Goal: Task Accomplishment & Management: Use online tool/utility

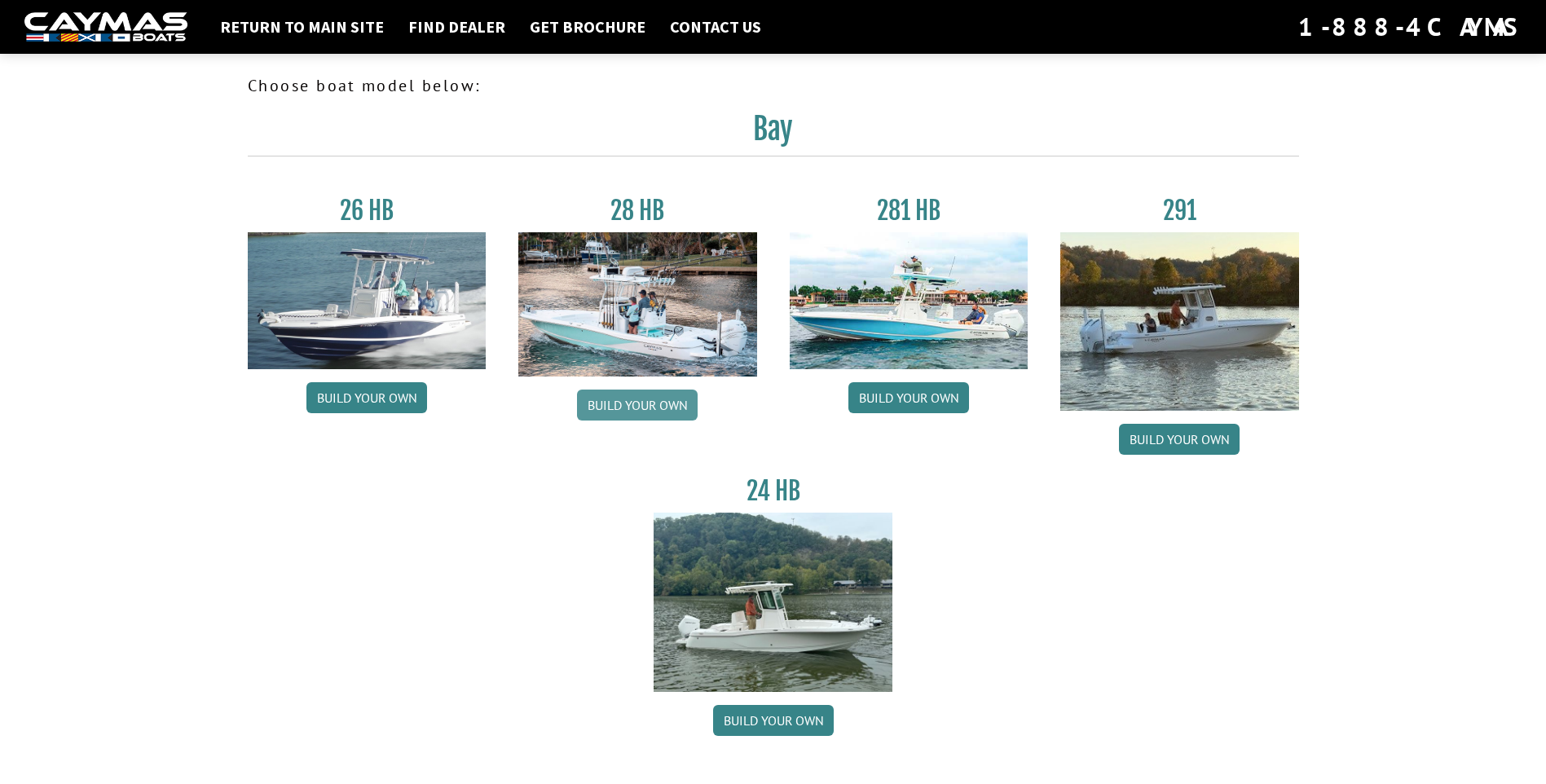
click at [635, 403] on link "Build your own" at bounding box center [638, 404] width 121 height 31
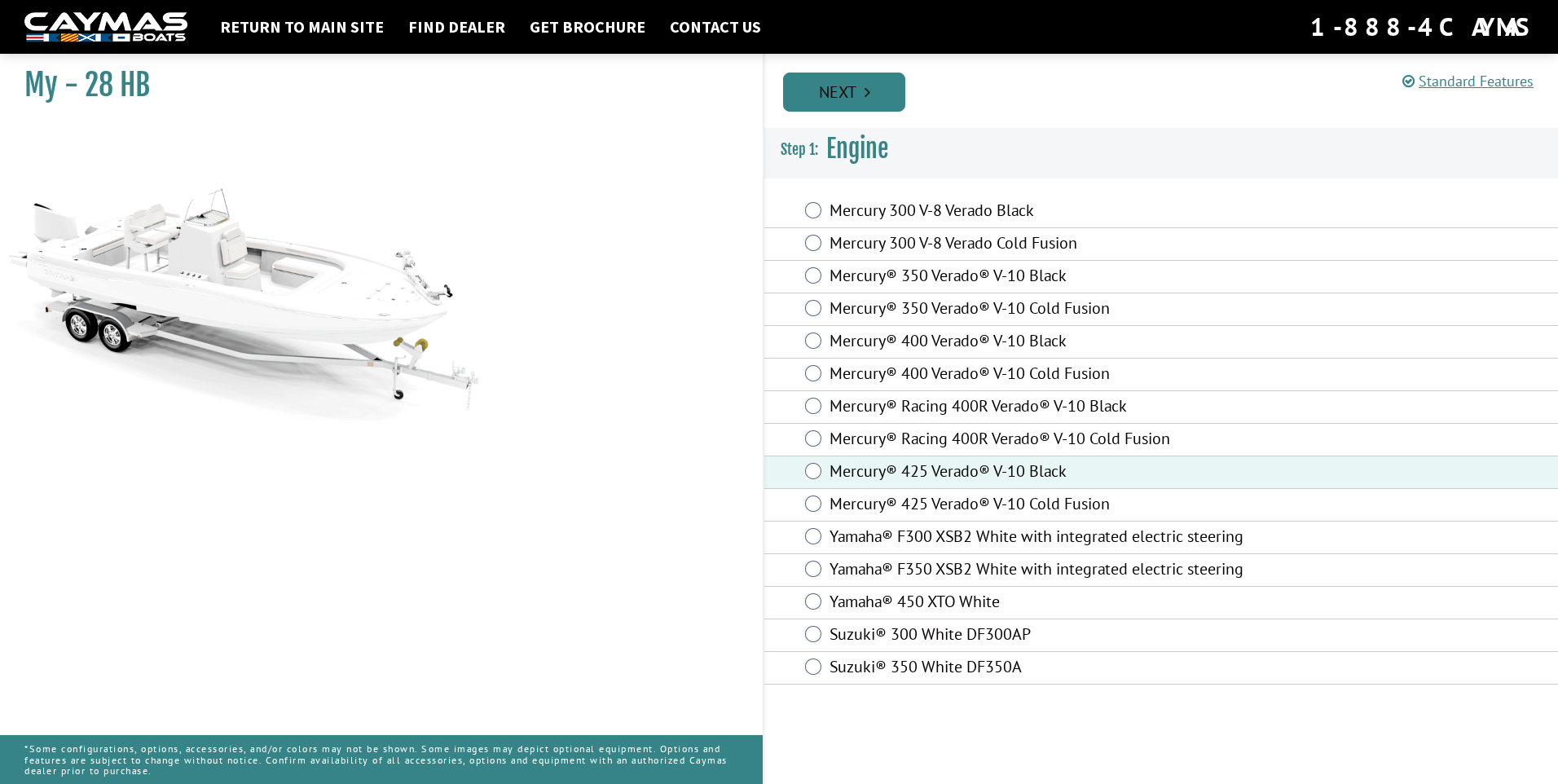
click at [858, 91] on link "Next" at bounding box center [844, 91] width 122 height 39
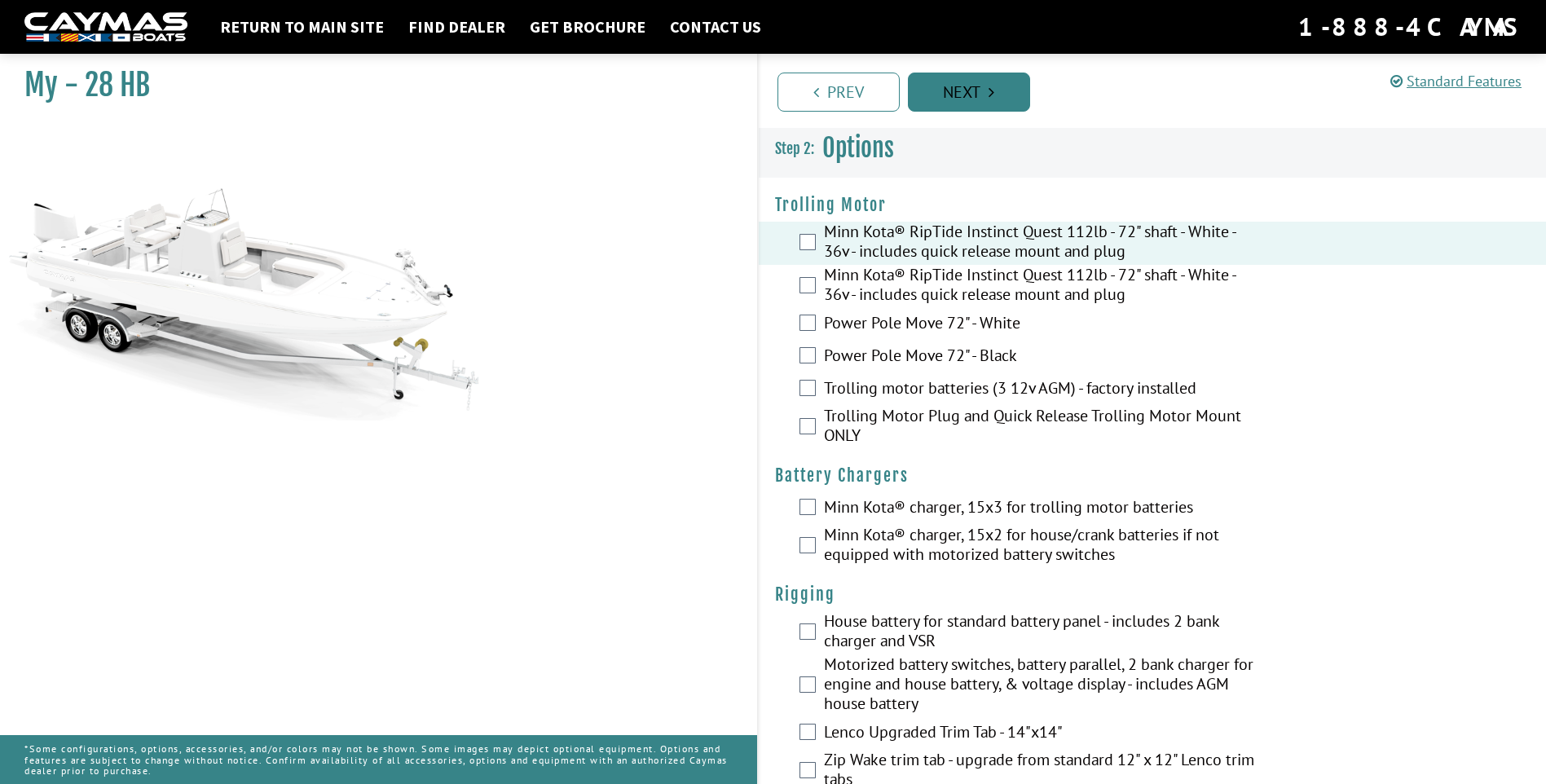
click at [994, 84] on icon "Pagination" at bounding box center [992, 91] width 6 height 16
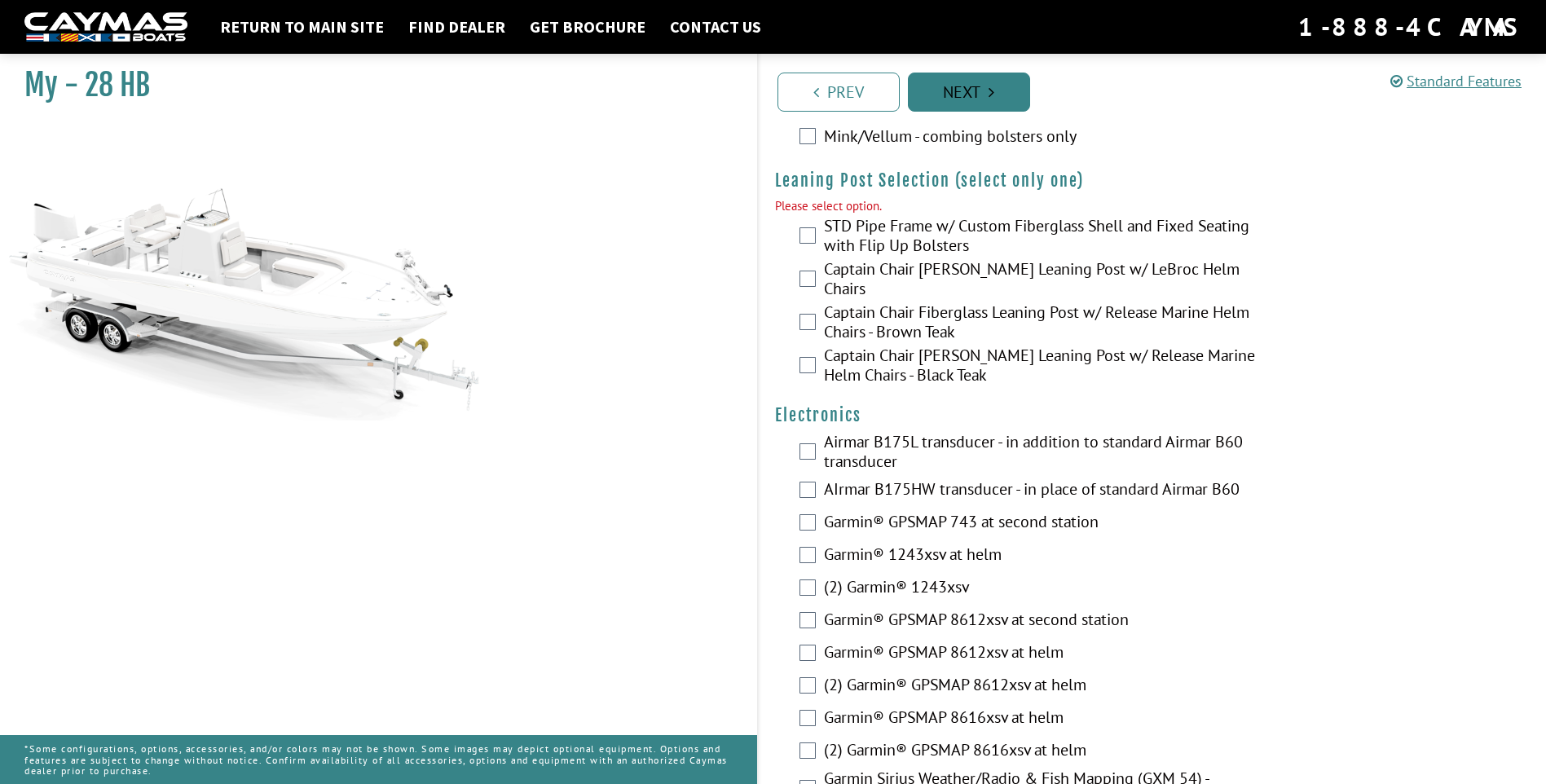
click at [994, 83] on link "Next" at bounding box center [969, 91] width 122 height 39
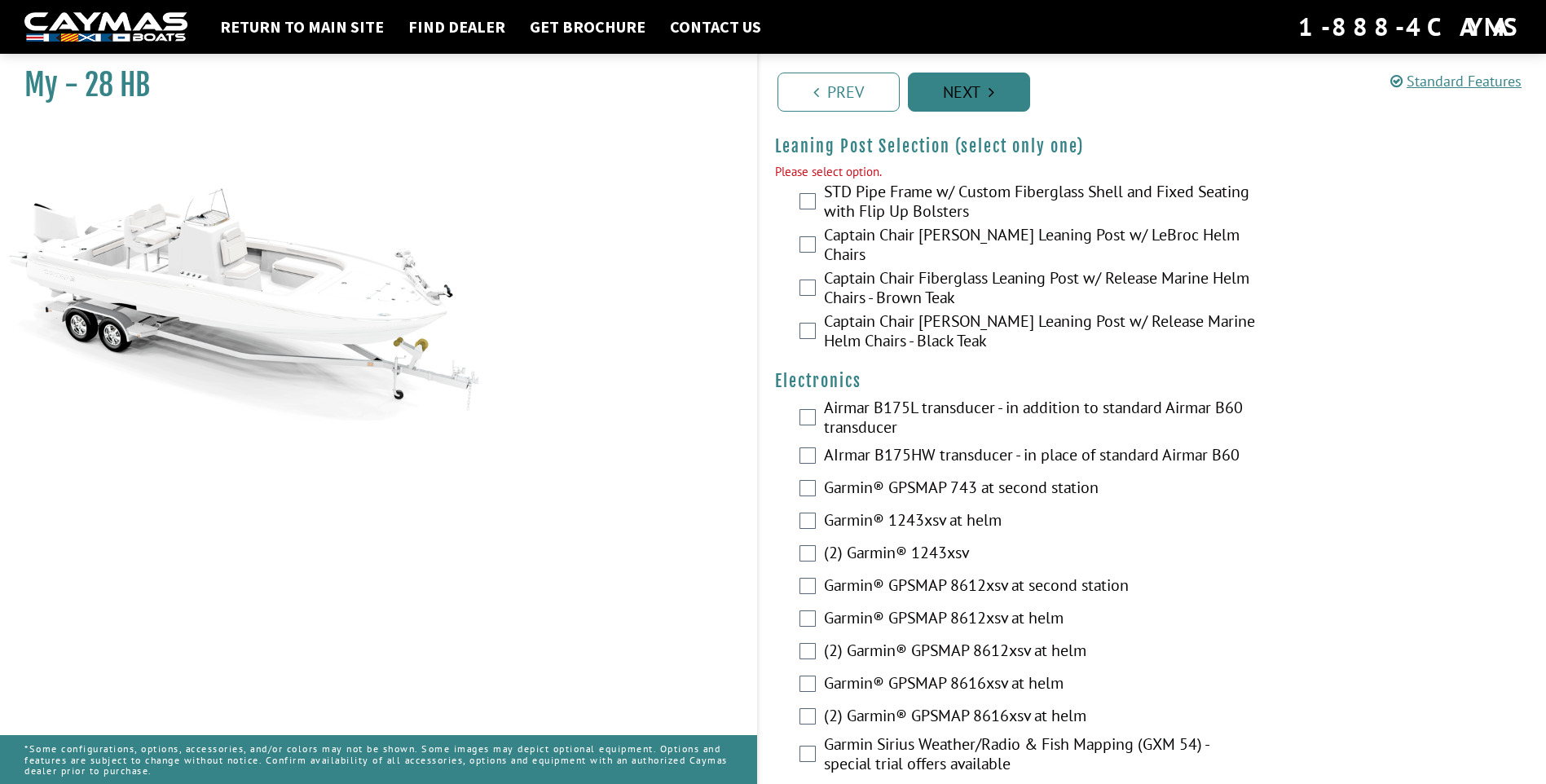
click at [997, 83] on link "Next" at bounding box center [969, 91] width 122 height 39
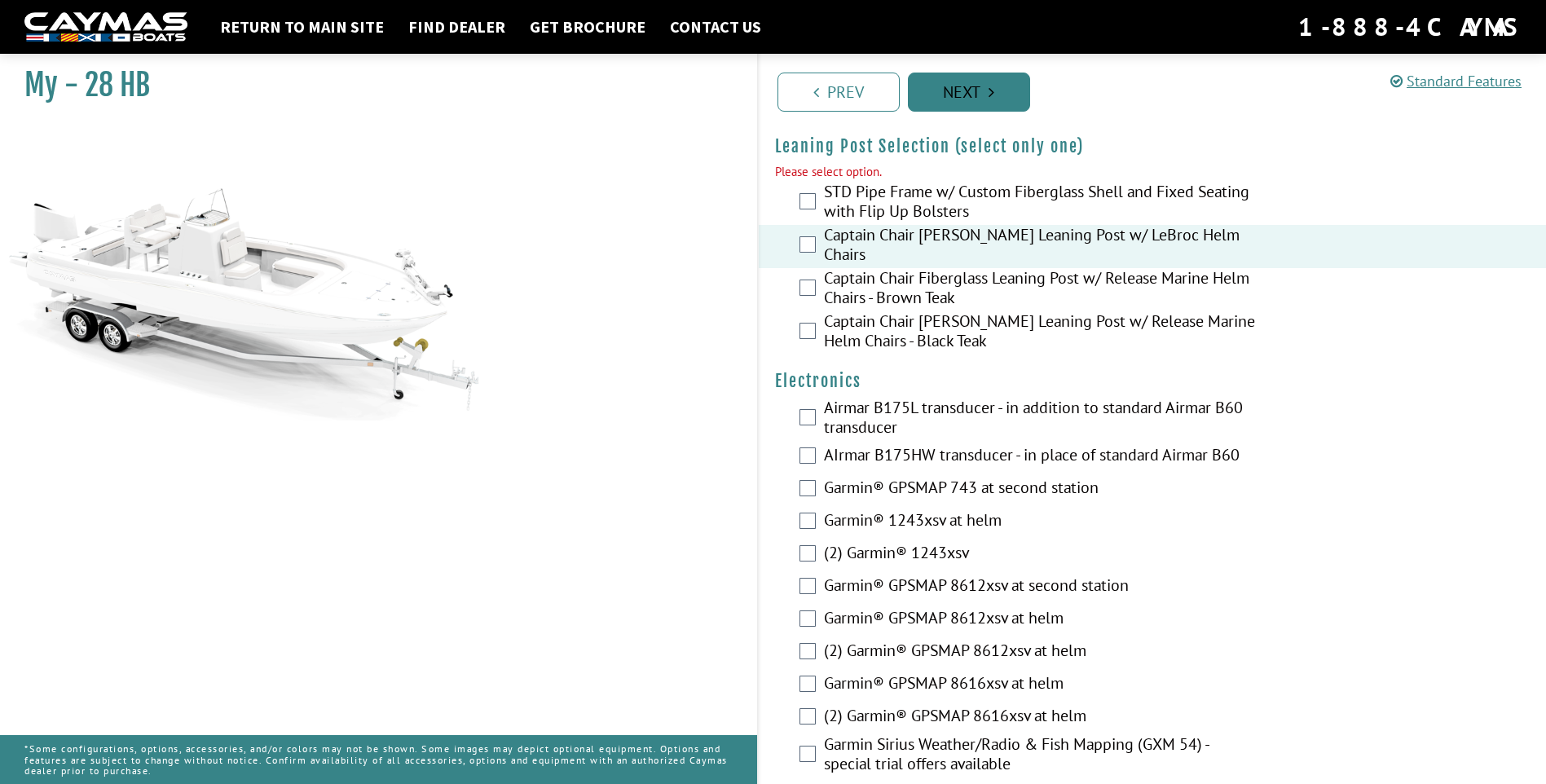
click at [983, 96] on link "Next" at bounding box center [969, 91] width 122 height 39
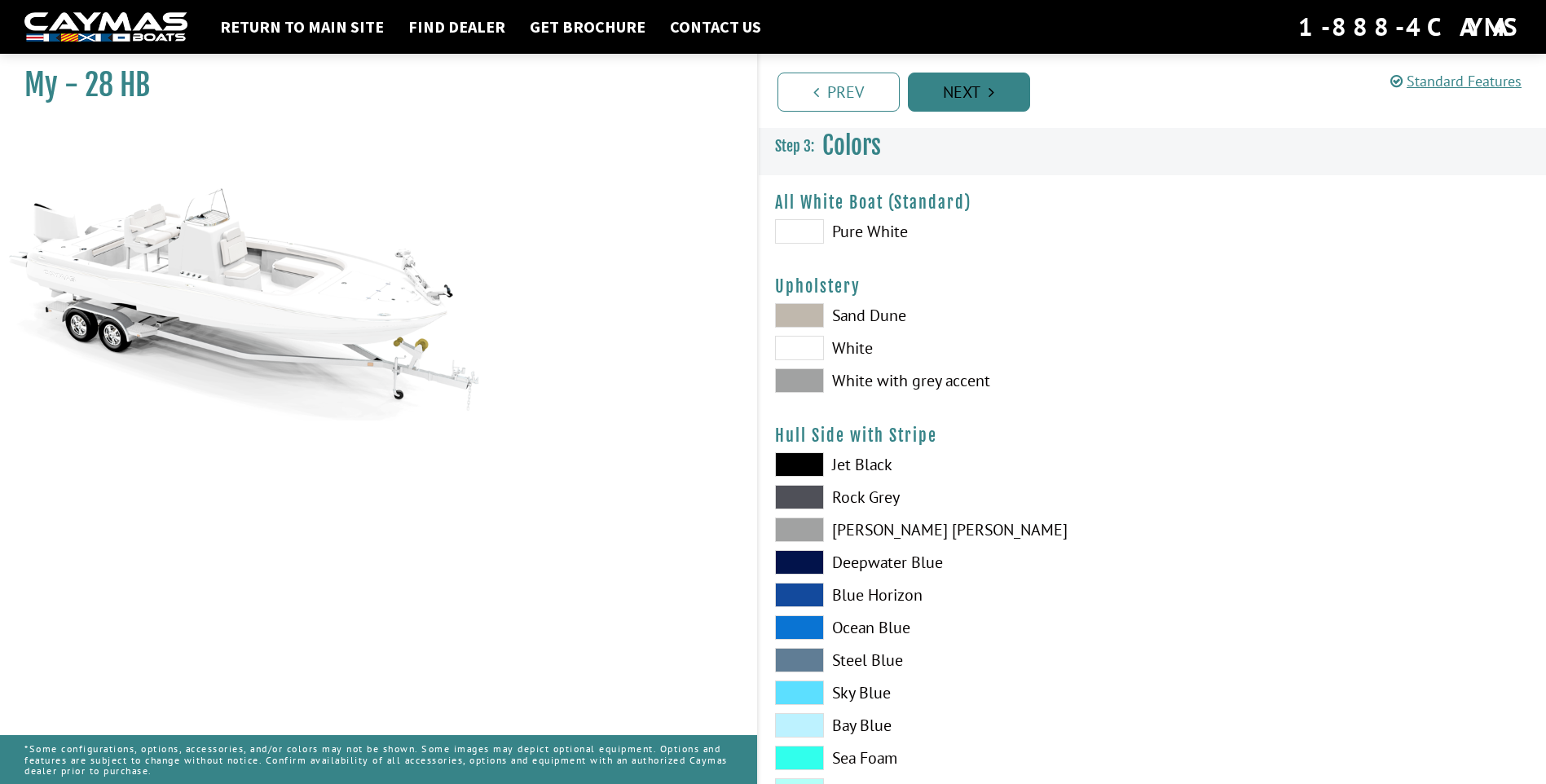
scroll to position [0, 0]
click at [802, 388] on span at bounding box center [799, 382] width 49 height 24
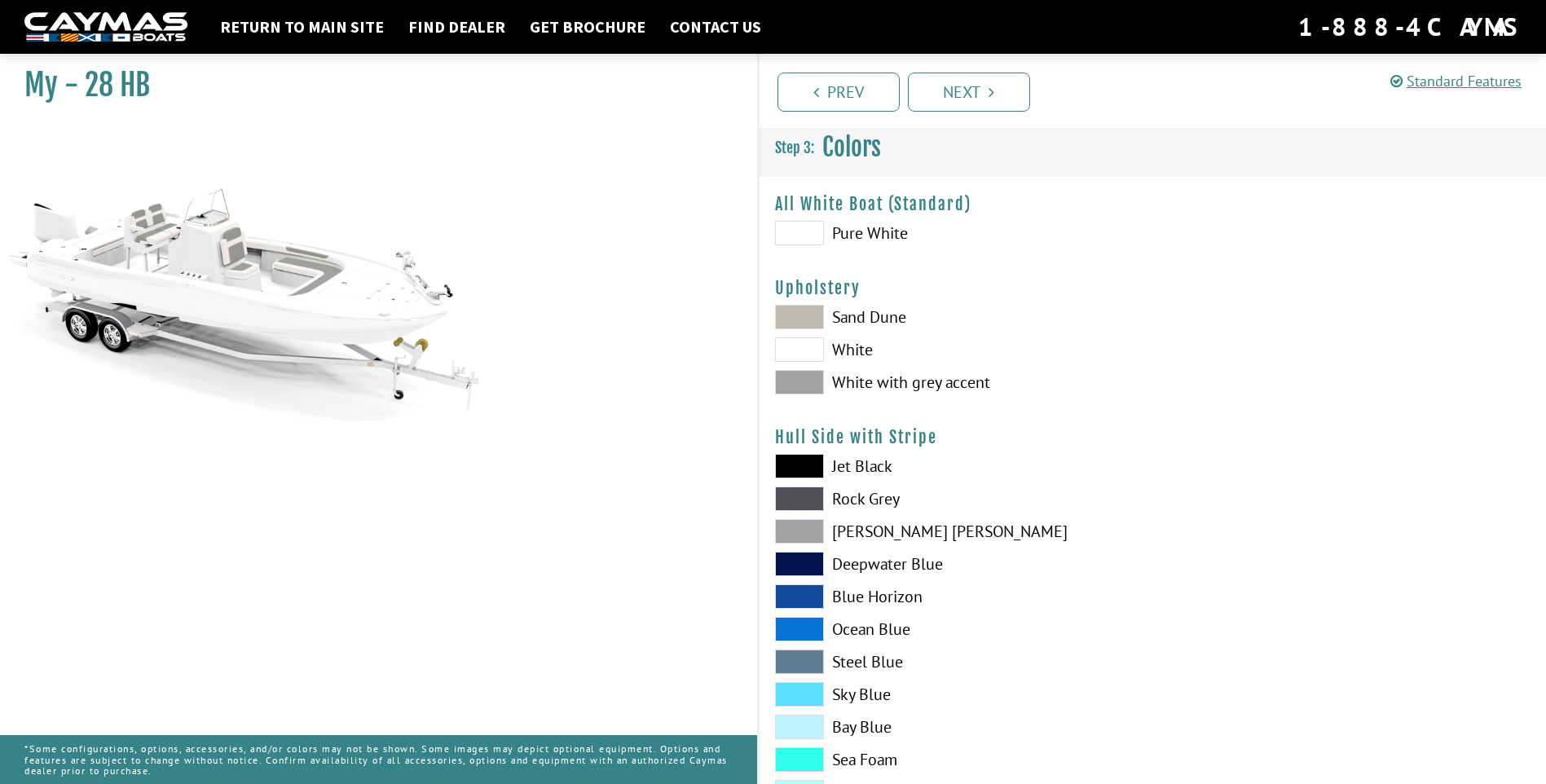
click at [799, 235] on span at bounding box center [799, 232] width 49 height 24
click at [985, 88] on link "Next" at bounding box center [969, 91] width 122 height 39
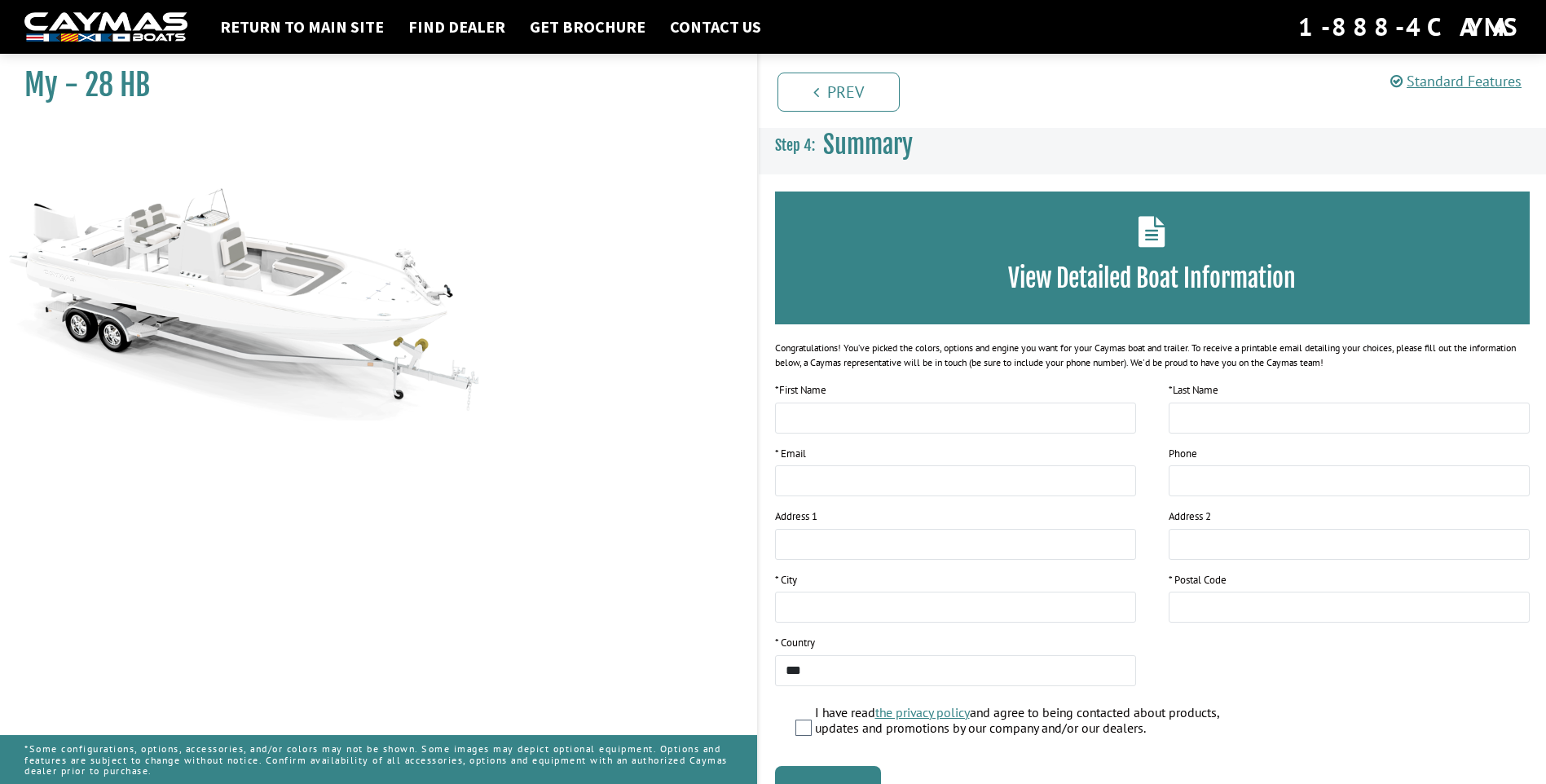
scroll to position [91, 0]
